Goal: Task Accomplishment & Management: Manage account settings

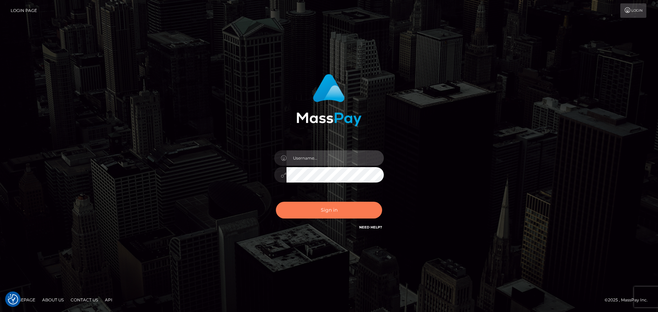
type input "hello.feetfinder"
click at [333, 211] on button "Sign in" at bounding box center [329, 210] width 106 height 17
type input "hello.feetfinder"
click at [318, 209] on button "Sign in" at bounding box center [329, 210] width 106 height 17
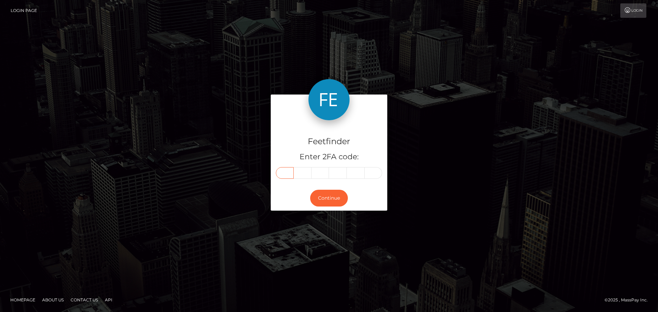
click at [286, 173] on input "text" at bounding box center [285, 173] width 18 height 12
type input "9"
type input "4"
type input "6"
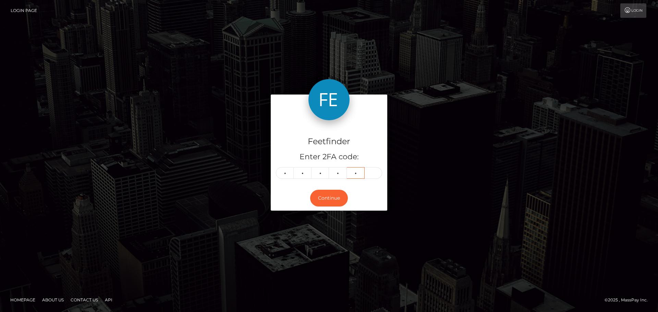
type input "9"
type input "3"
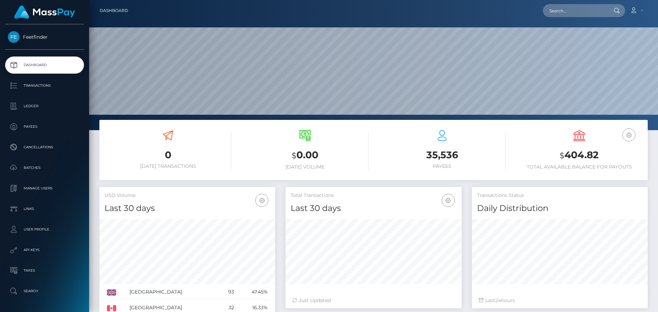
scroll to position [122, 176]
drag, startPoint x: 569, startPoint y: 134, endPoint x: 590, endPoint y: 152, distance: 27.5
click at [590, 152] on div "USD Balance $ 404.82 Total Available Balance for Payouts" at bounding box center [579, 150] width 127 height 40
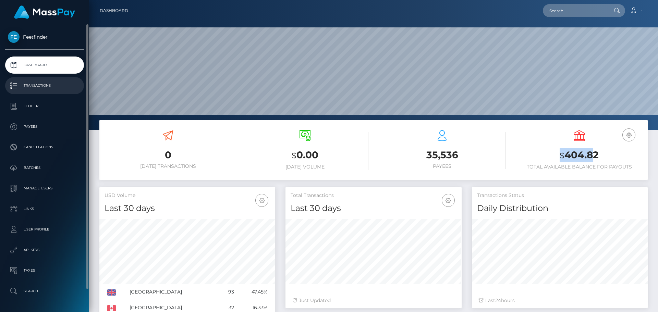
click at [41, 93] on link "Transactions" at bounding box center [44, 85] width 79 height 17
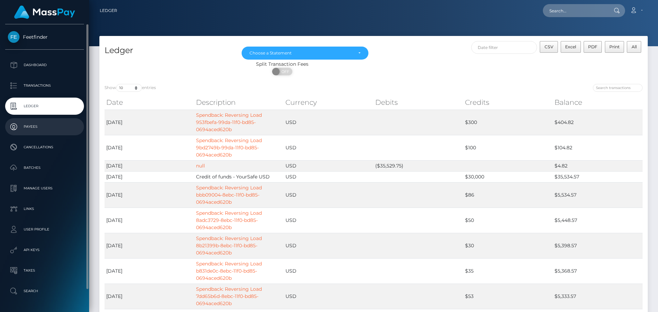
drag, startPoint x: 26, startPoint y: 125, endPoint x: 38, endPoint y: 112, distance: 18.2
click at [26, 125] on p "Payees" at bounding box center [44, 127] width 73 height 10
